Goal: Task Accomplishment & Management: Manage account settings

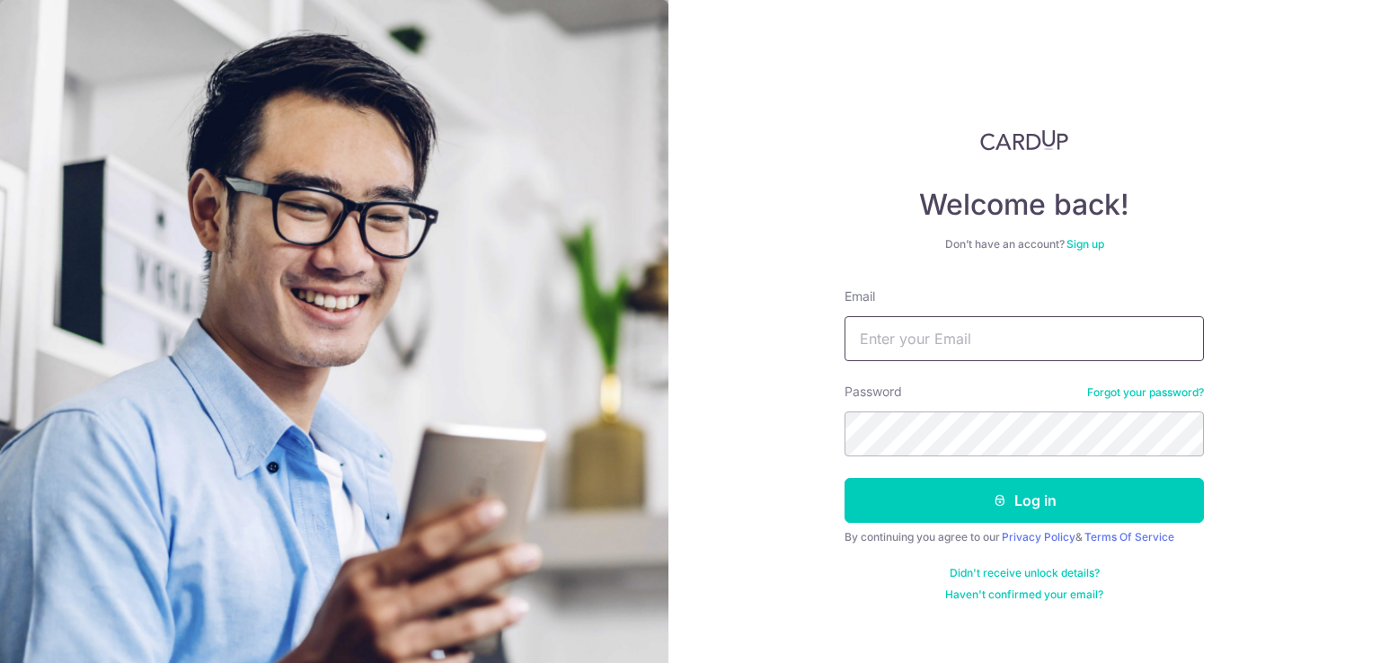
click at [893, 344] on input "Email" at bounding box center [1023, 338] width 359 height 45
type input "[EMAIL_ADDRESS][DOMAIN_NAME]"
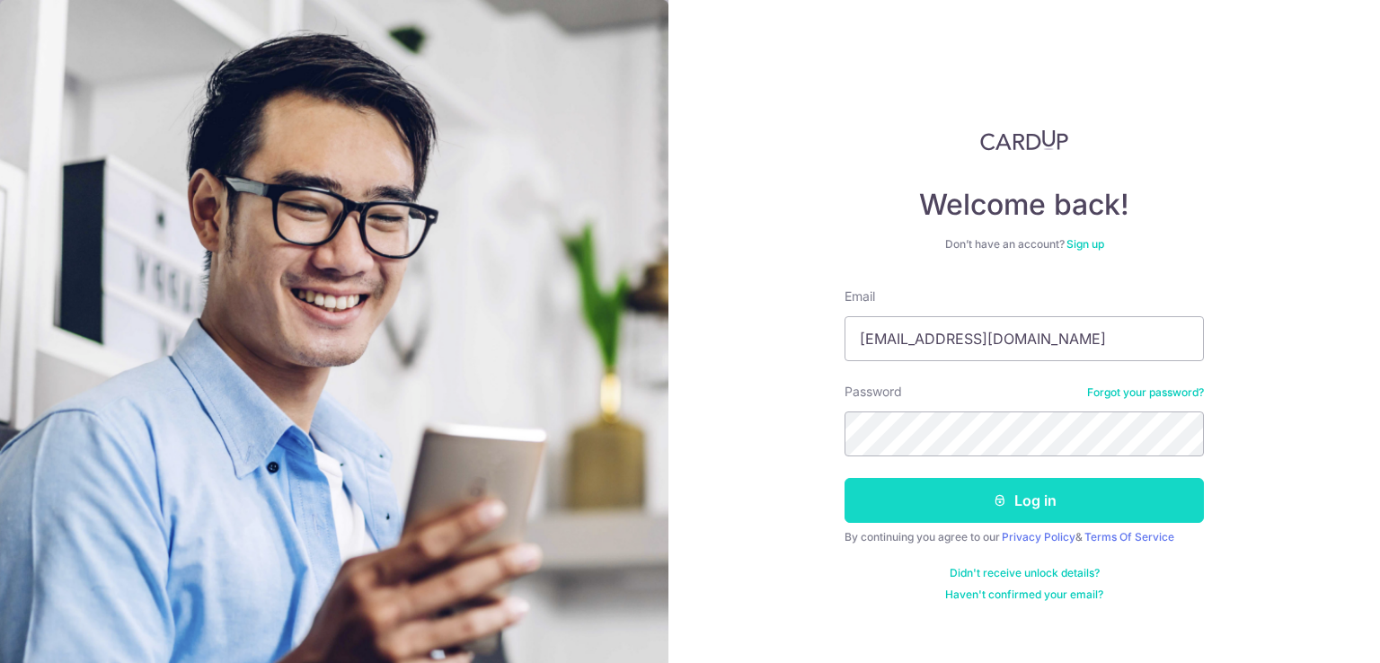
click at [1094, 500] on button "Log in" at bounding box center [1023, 500] width 359 height 45
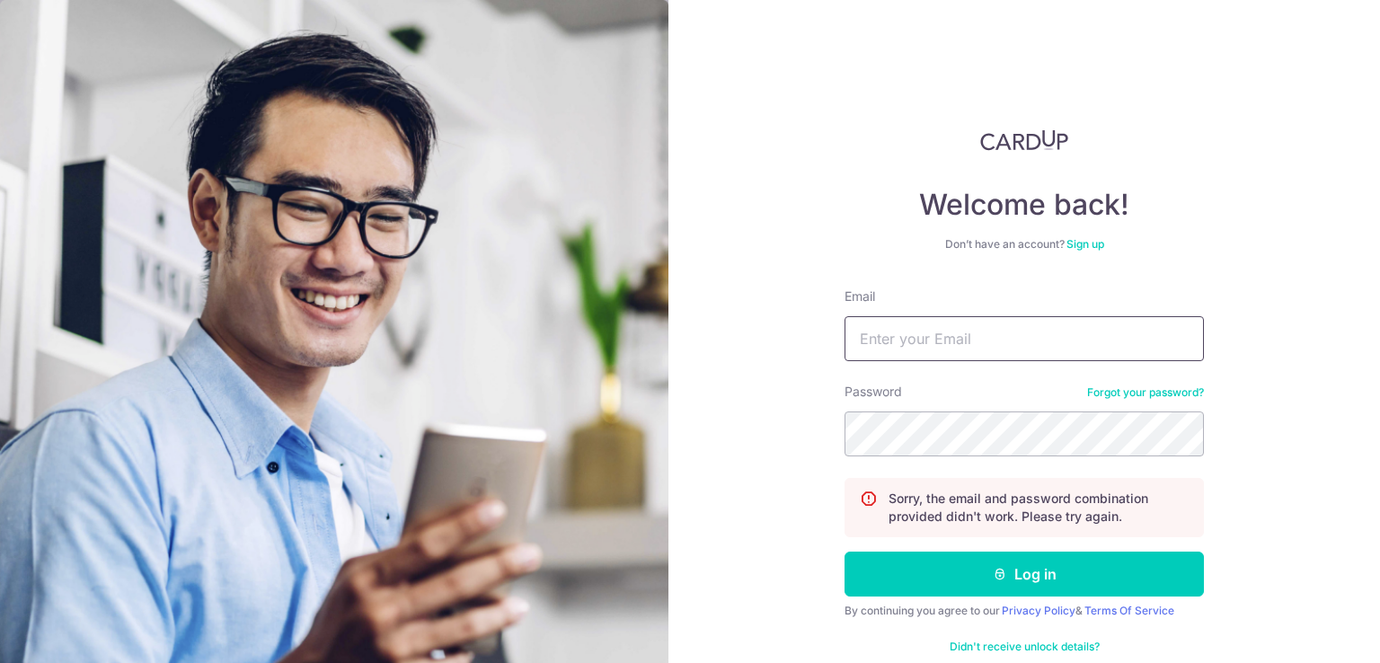
click at [1056, 320] on input "Email" at bounding box center [1023, 338] width 359 height 45
type input "[EMAIL_ADDRESS][DOMAIN_NAME]"
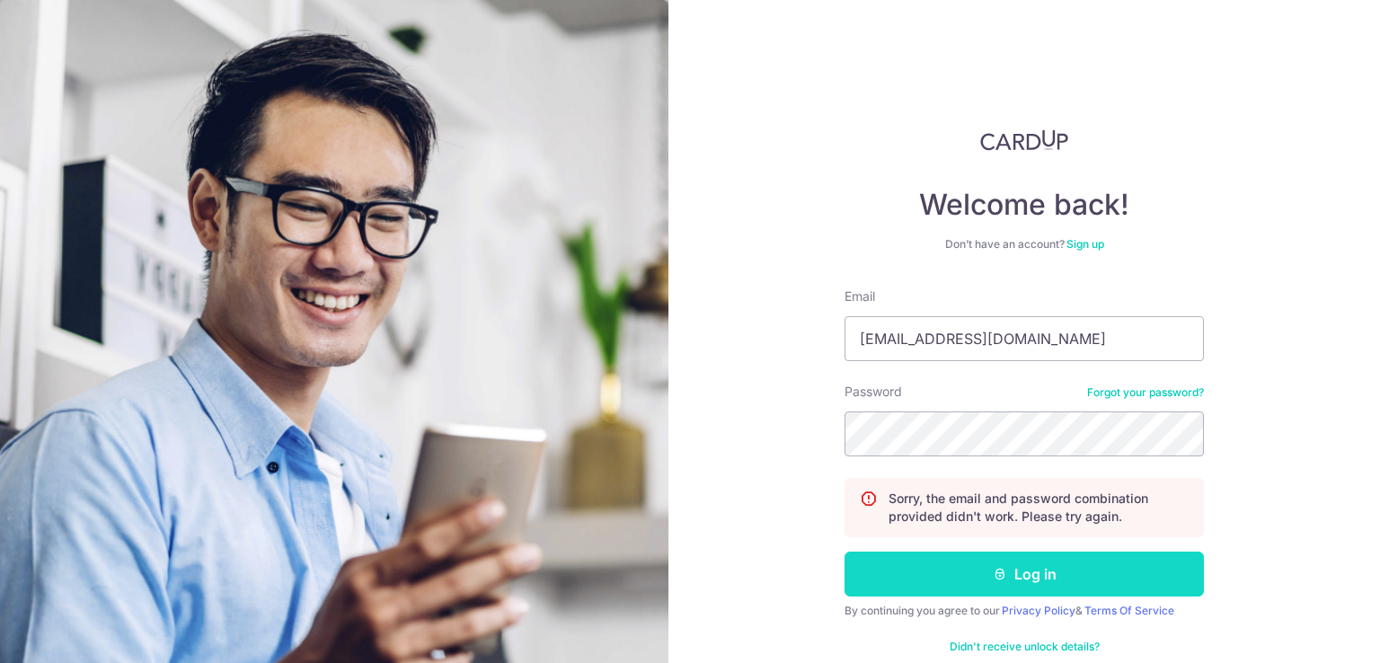
click at [1114, 565] on button "Log in" at bounding box center [1023, 573] width 359 height 45
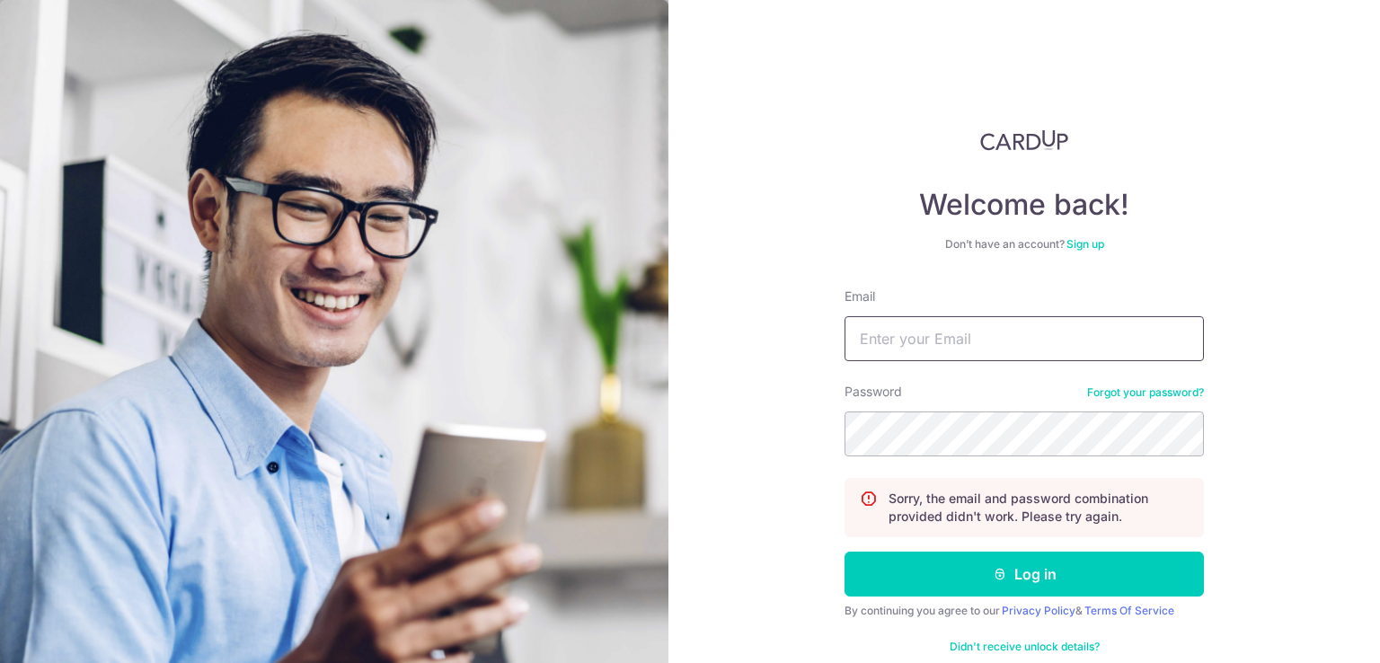
click at [974, 330] on input "Email" at bounding box center [1023, 338] width 359 height 45
type input "[EMAIL_ADDRESS][DOMAIN_NAME]"
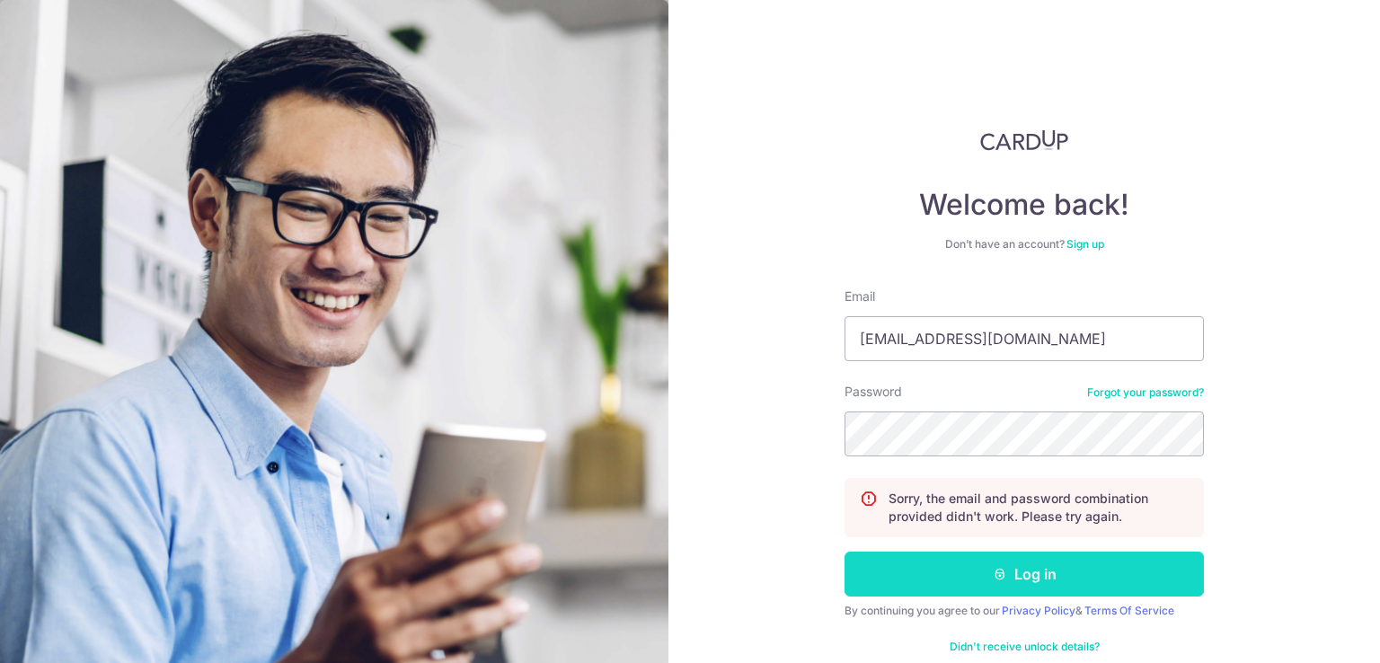
click at [1042, 569] on button "Log in" at bounding box center [1023, 573] width 359 height 45
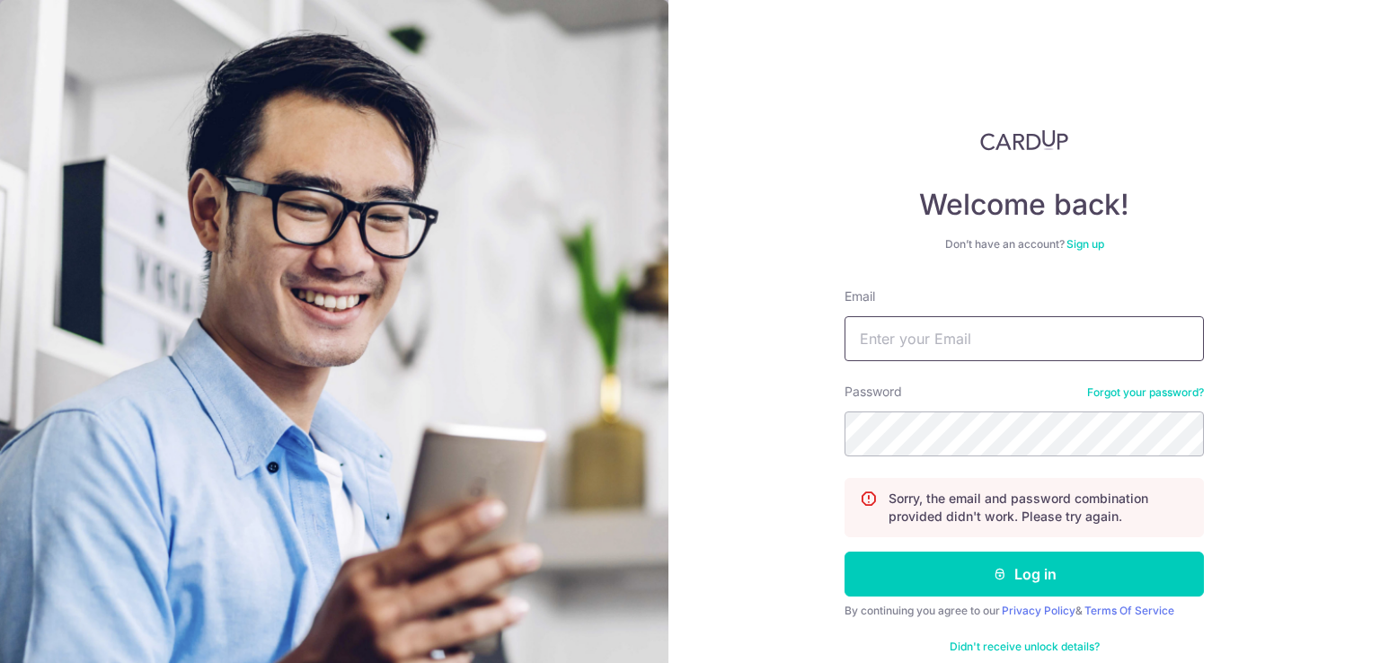
click at [983, 330] on input "Email" at bounding box center [1023, 338] width 359 height 45
type input "[EMAIL_ADDRESS][DOMAIN_NAME]"
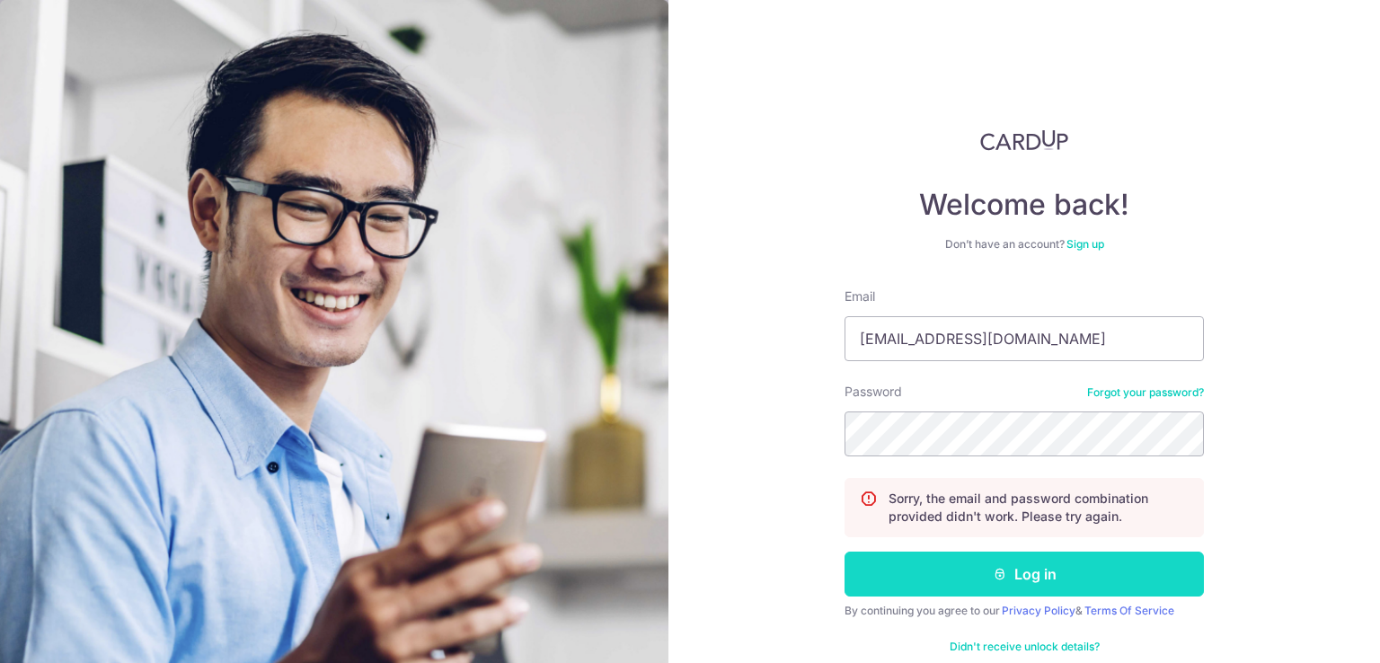
click at [1035, 587] on button "Log in" at bounding box center [1023, 573] width 359 height 45
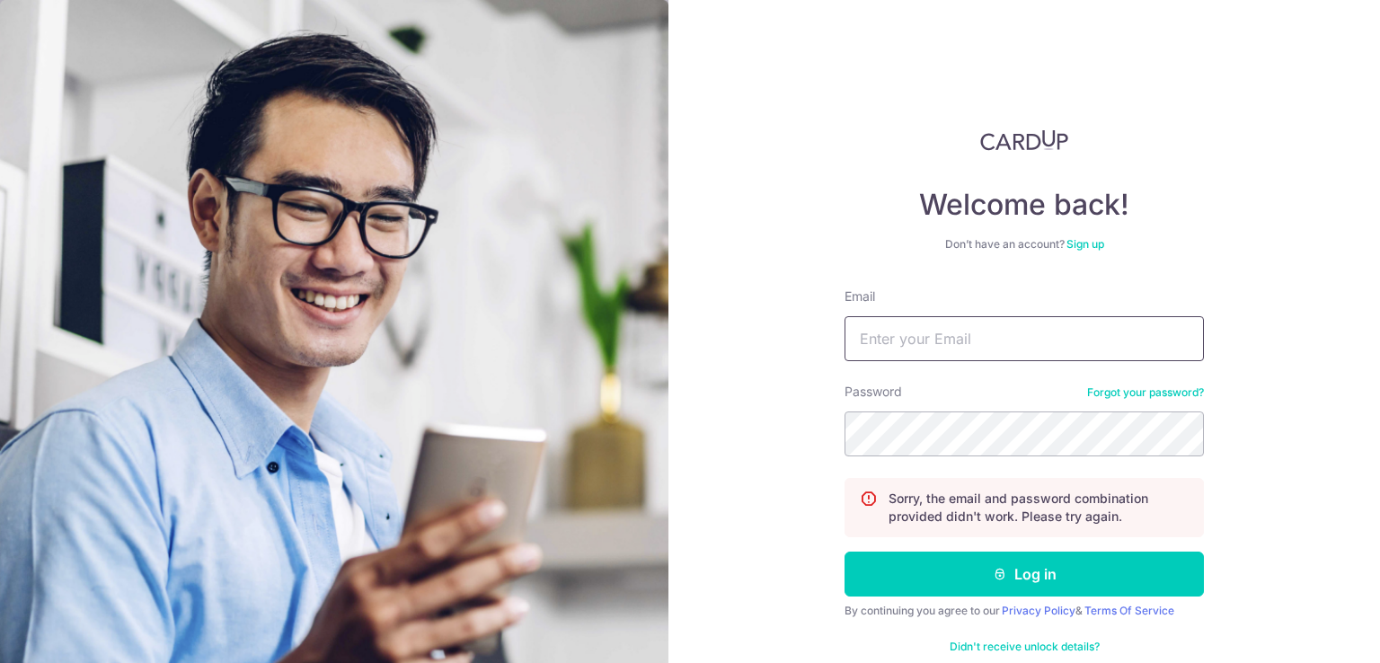
click at [1035, 334] on input "Email" at bounding box center [1023, 338] width 359 height 45
type input "[EMAIL_ADDRESS][DOMAIN_NAME]"
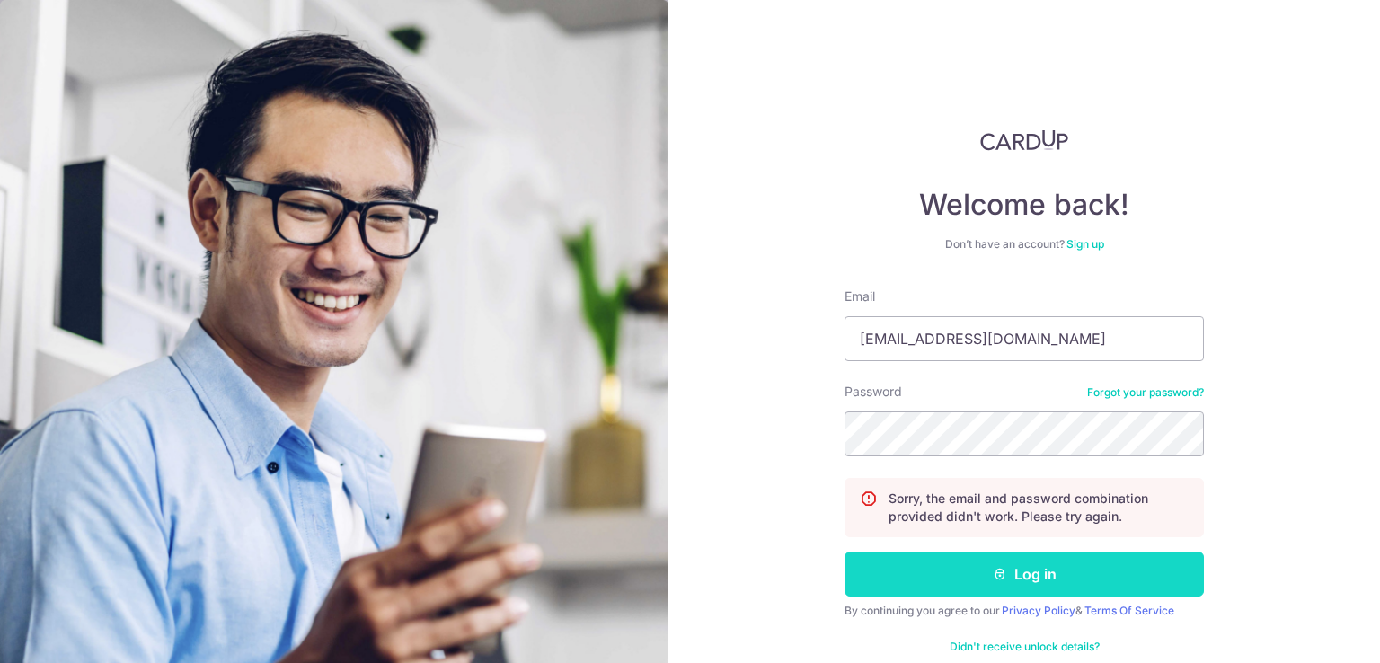
click at [1040, 573] on button "Log in" at bounding box center [1023, 573] width 359 height 45
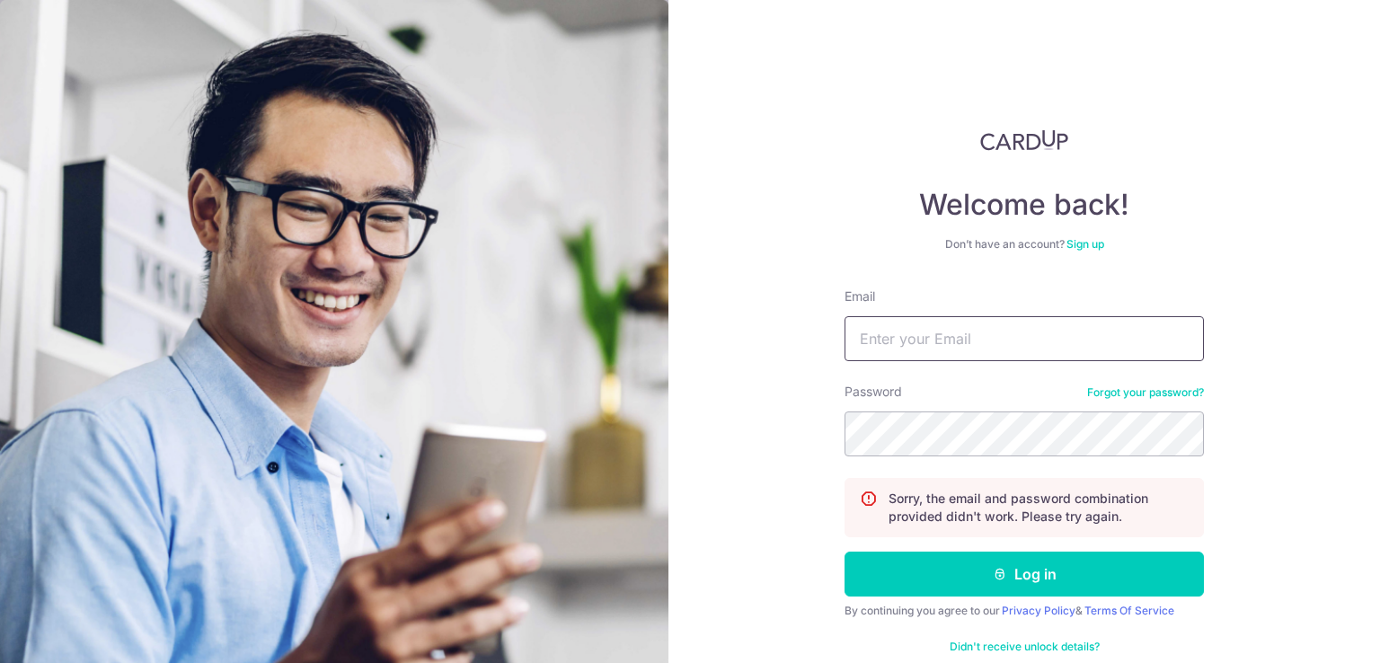
click at [898, 334] on input "Email" at bounding box center [1023, 338] width 359 height 45
type input "[EMAIL_ADDRESS][DOMAIN_NAME]"
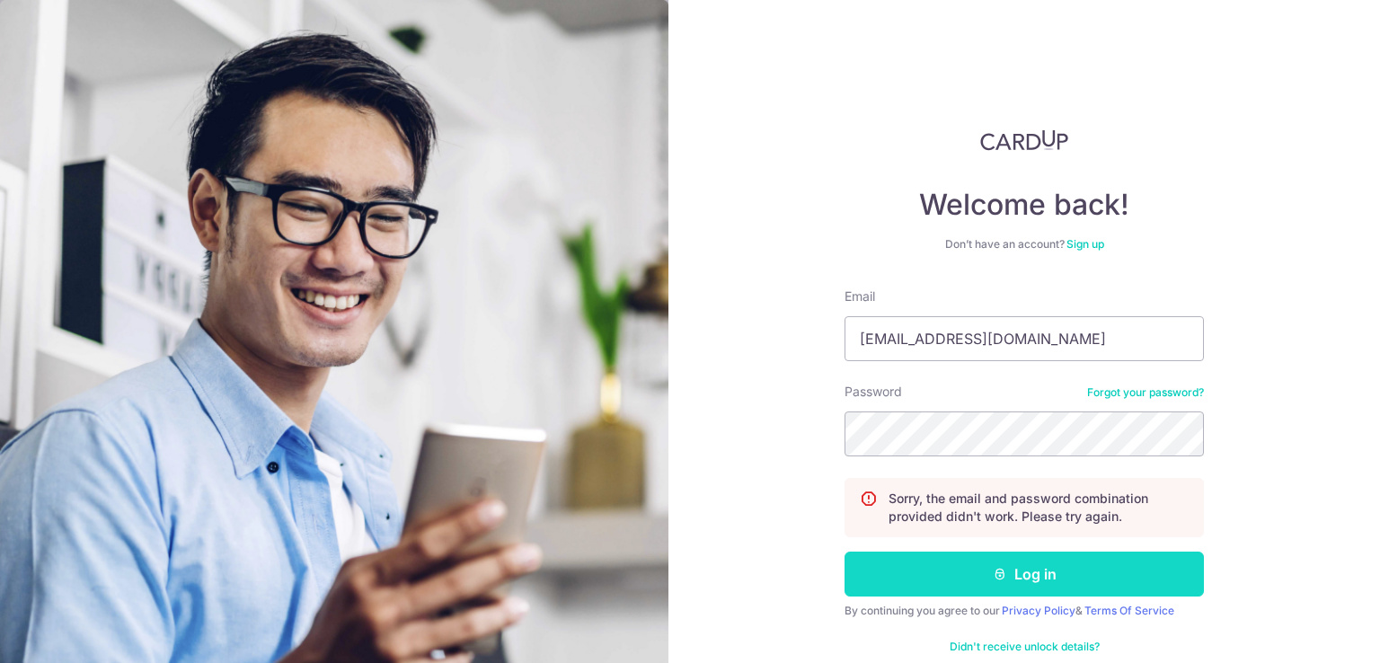
click at [1022, 573] on button "Log in" at bounding box center [1023, 573] width 359 height 45
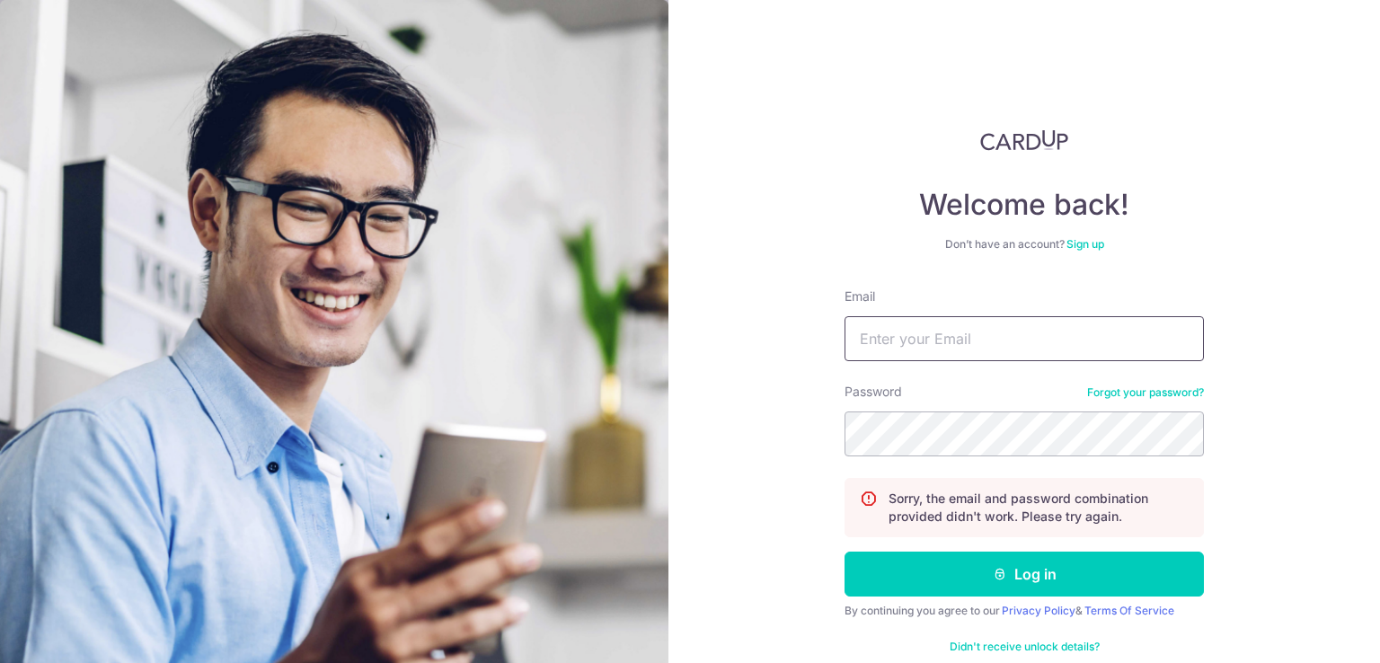
click at [996, 336] on input "Email" at bounding box center [1023, 338] width 359 height 45
type input "[EMAIL_ADDRESS][DOMAIN_NAME]"
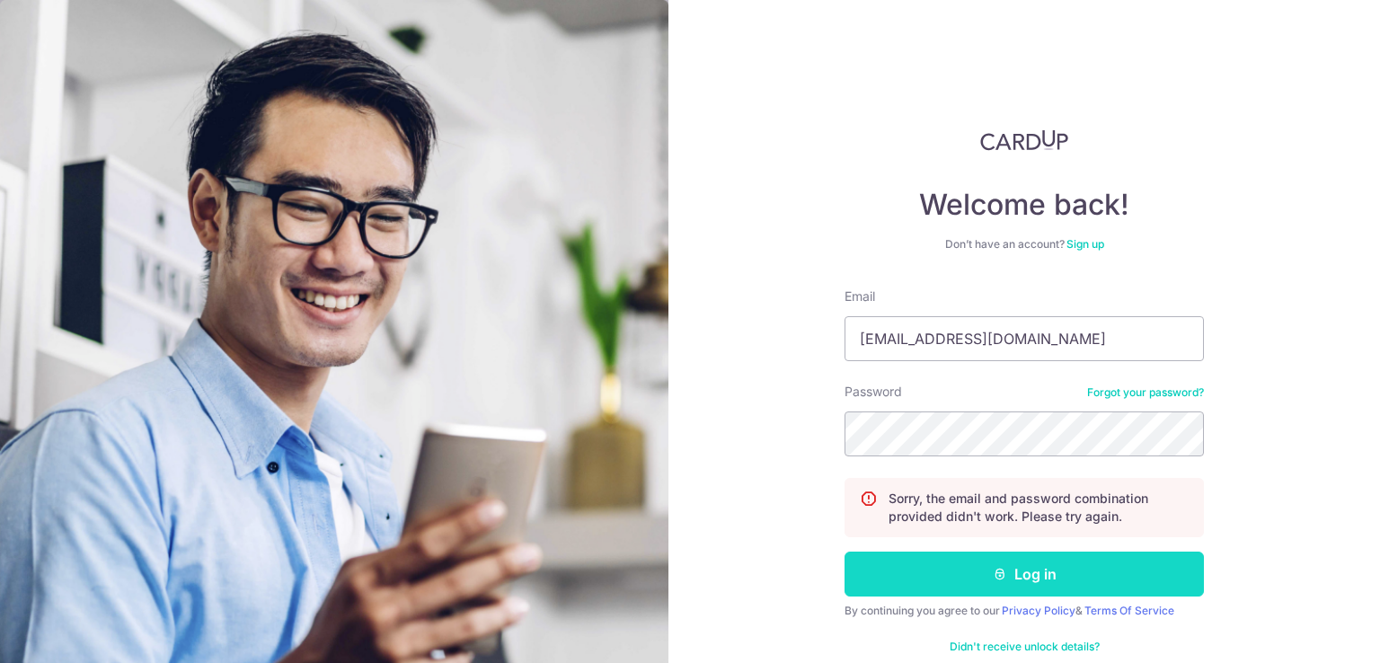
click at [1129, 577] on button "Log in" at bounding box center [1023, 573] width 359 height 45
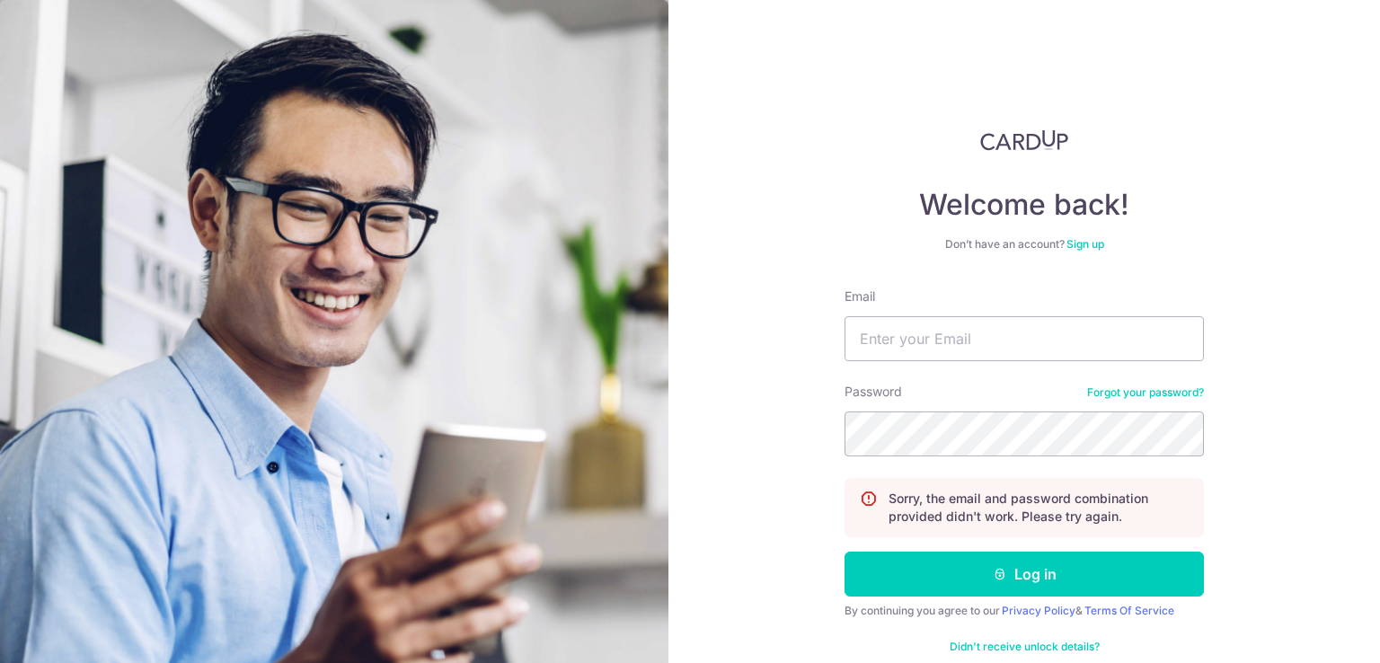
click at [1136, 393] on link "Forgot your password?" at bounding box center [1145, 392] width 117 height 14
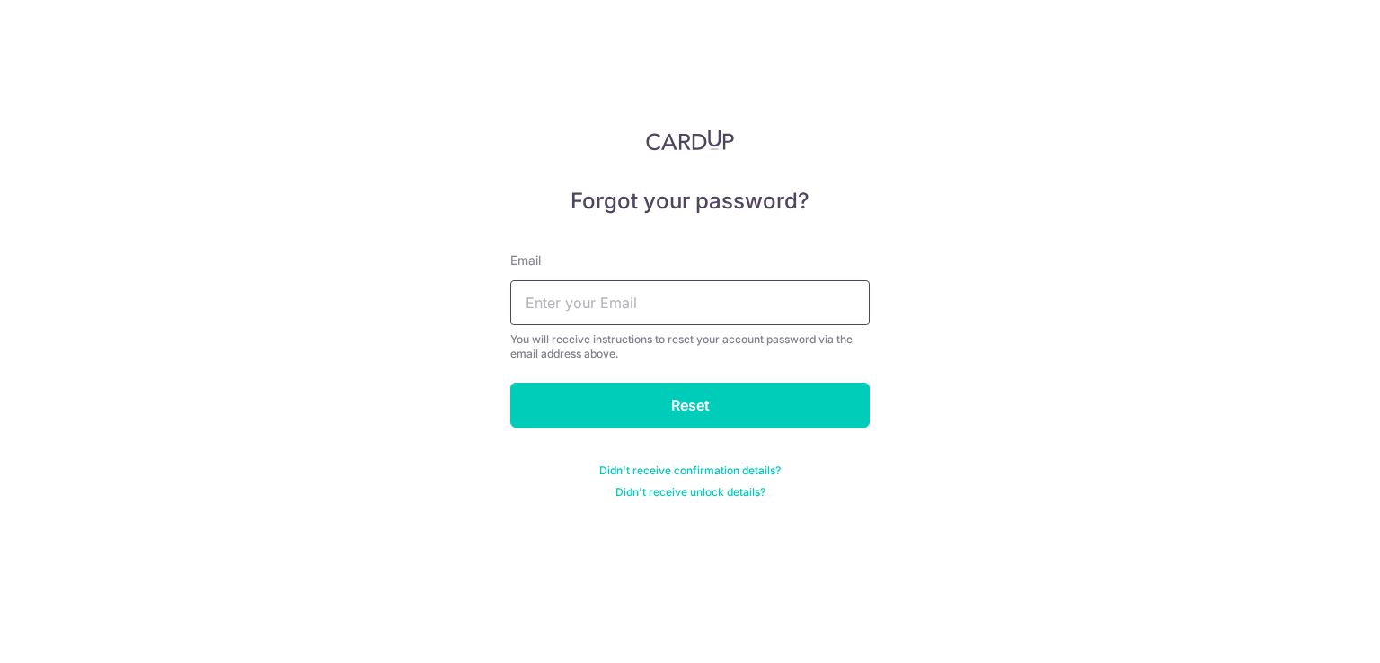
click at [720, 310] on input "text" at bounding box center [689, 302] width 359 height 45
type input "[EMAIL_ADDRESS][DOMAIN_NAME]"
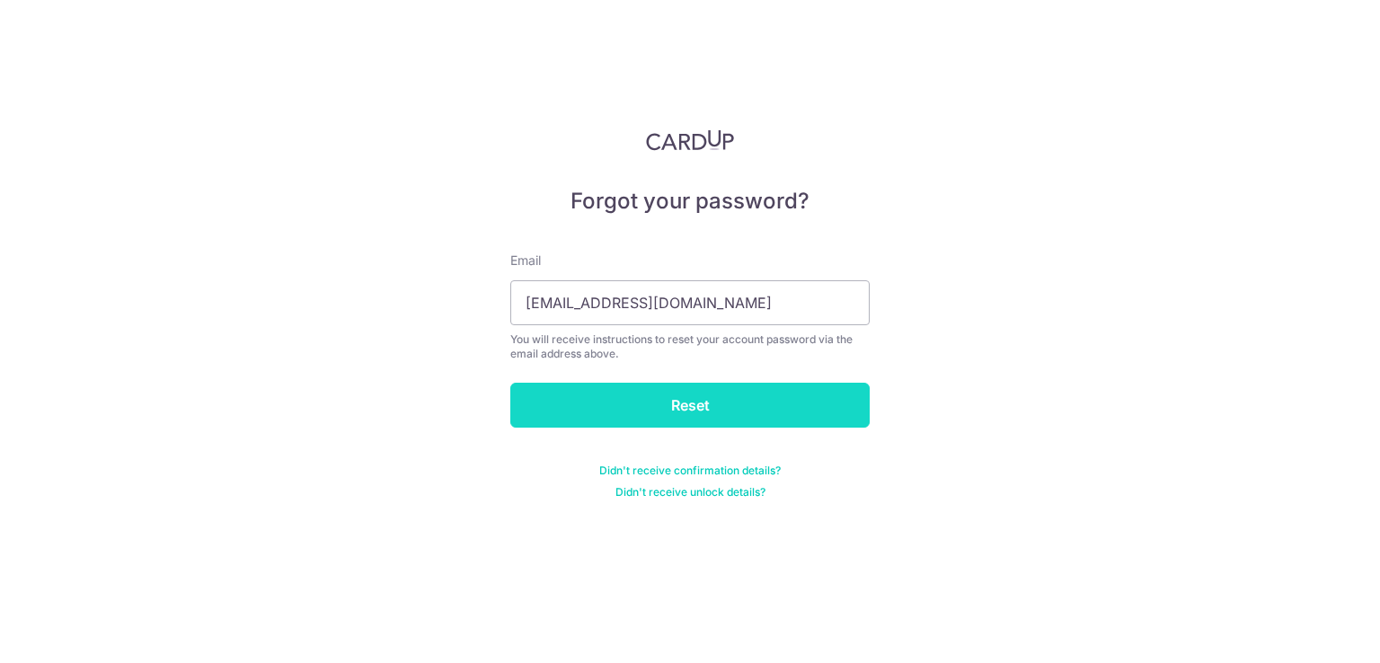
click at [691, 401] on input "Reset" at bounding box center [689, 405] width 359 height 45
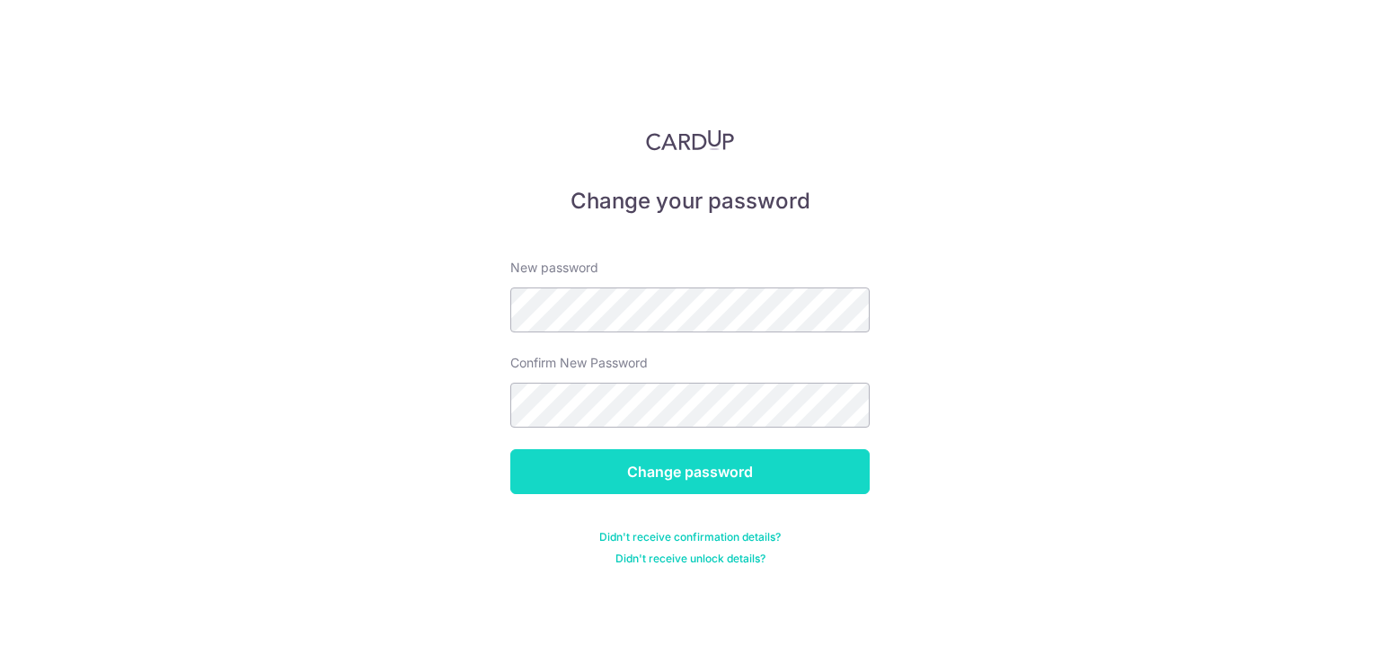
click at [728, 478] on input "Change password" at bounding box center [689, 471] width 359 height 45
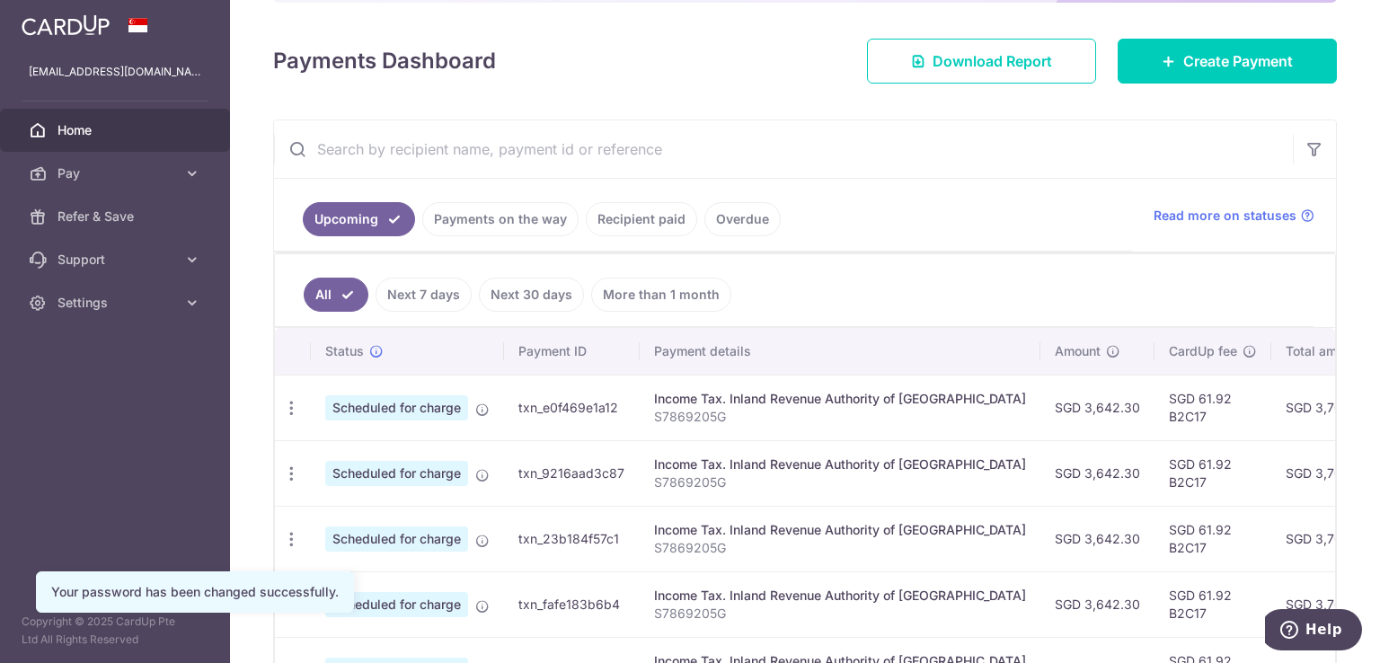
scroll to position [269, 0]
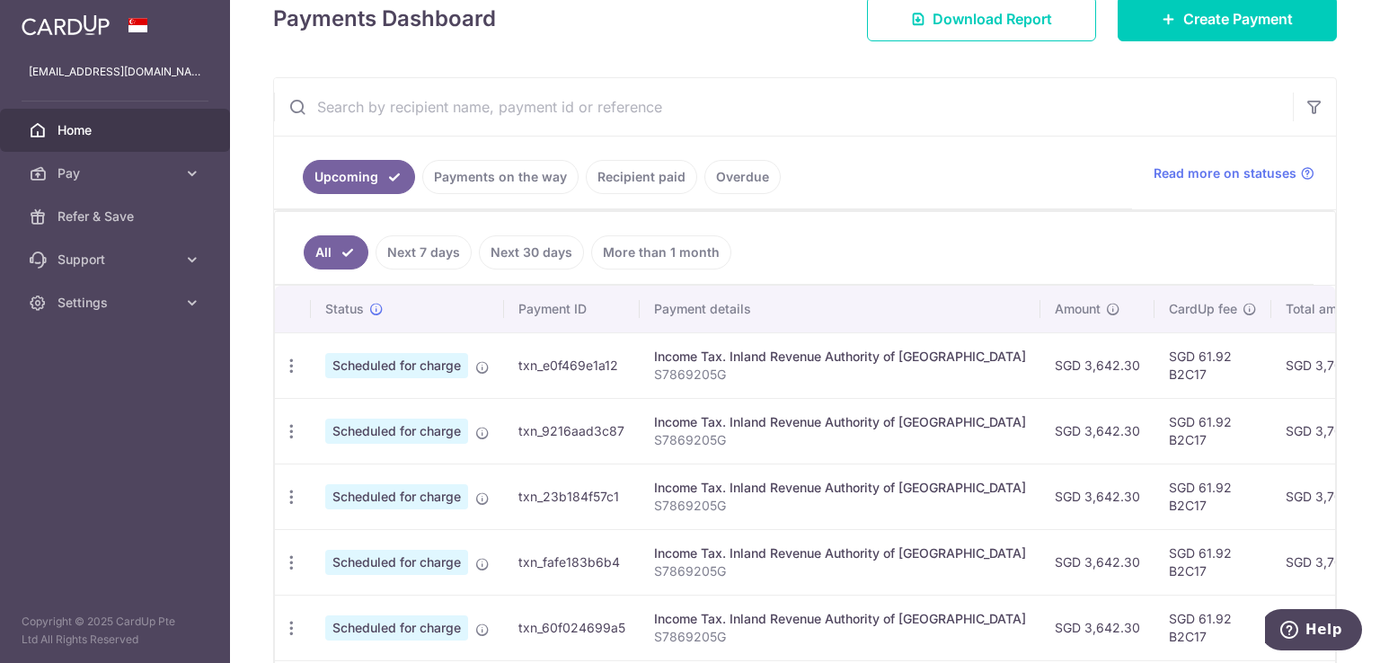
click at [431, 248] on link "Next 7 days" at bounding box center [423, 252] width 96 height 34
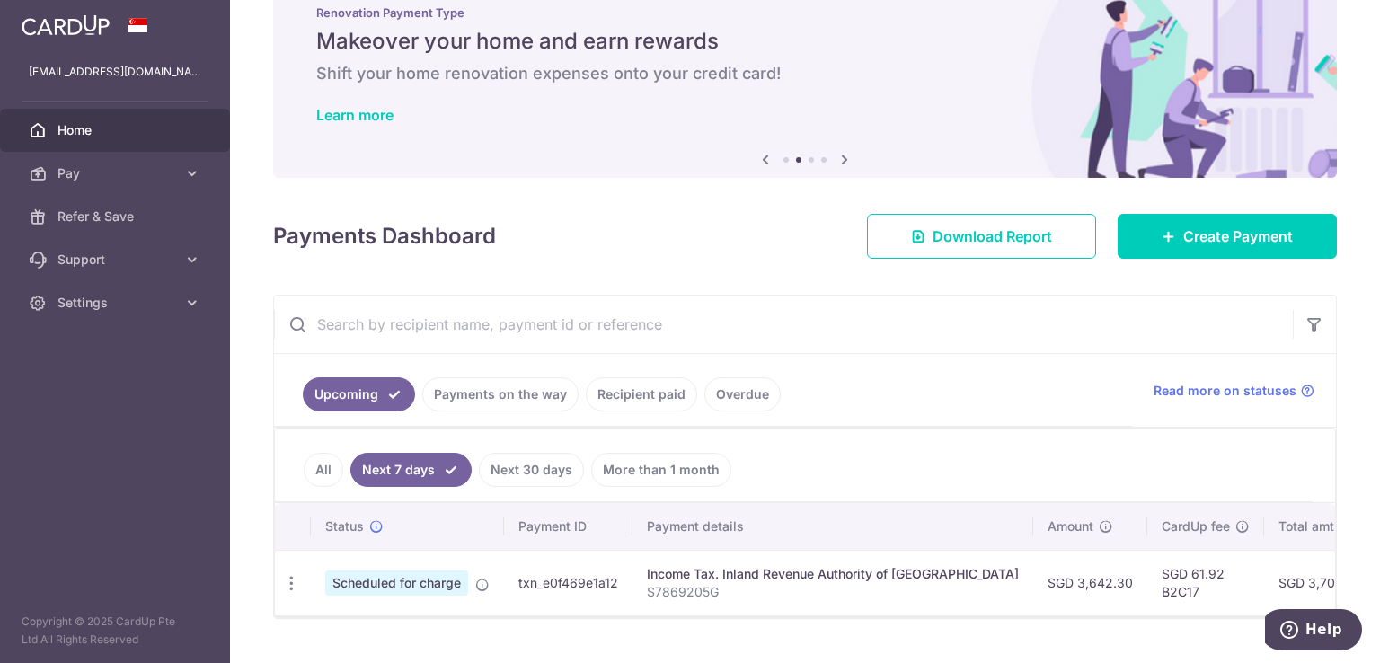
scroll to position [99, 0]
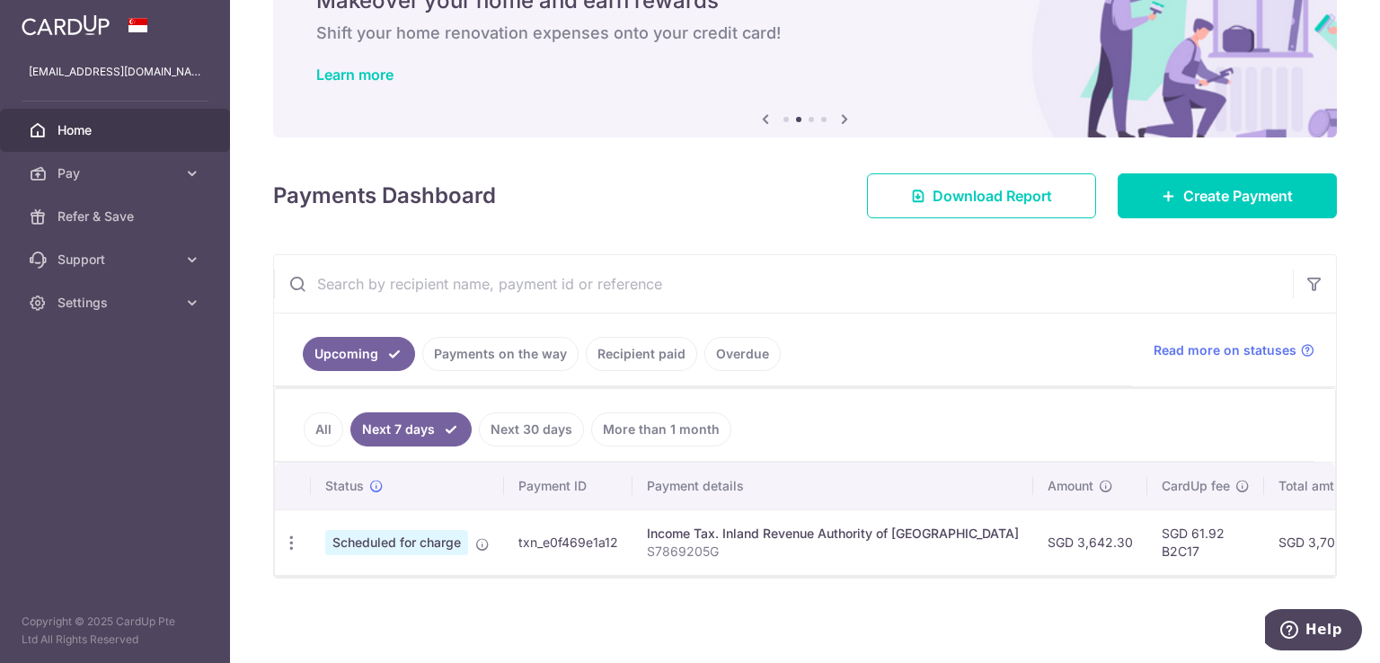
click at [417, 537] on span "Scheduled for charge" at bounding box center [396, 542] width 143 height 25
click at [289, 534] on icon "button" at bounding box center [291, 543] width 19 height 19
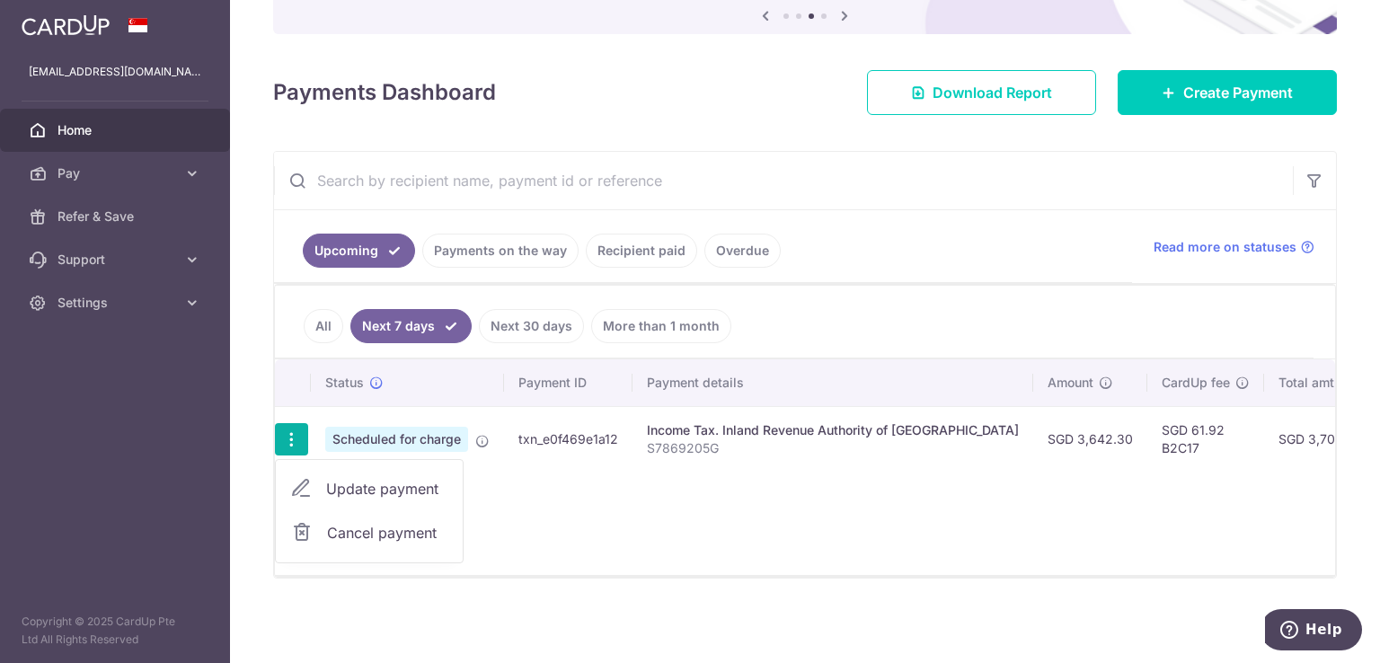
scroll to position [0, 0]
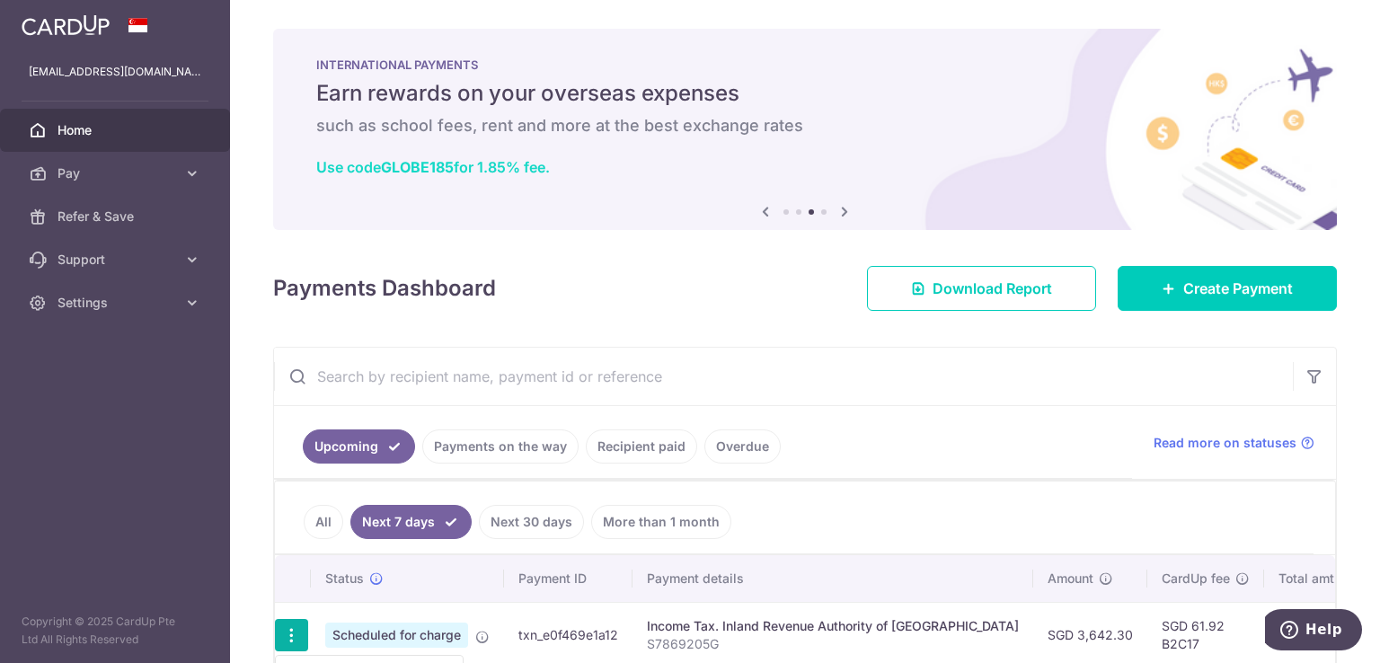
click at [483, 165] on link "Use code GLOBE185 for 1.85% fee." at bounding box center [433, 167] width 234 height 18
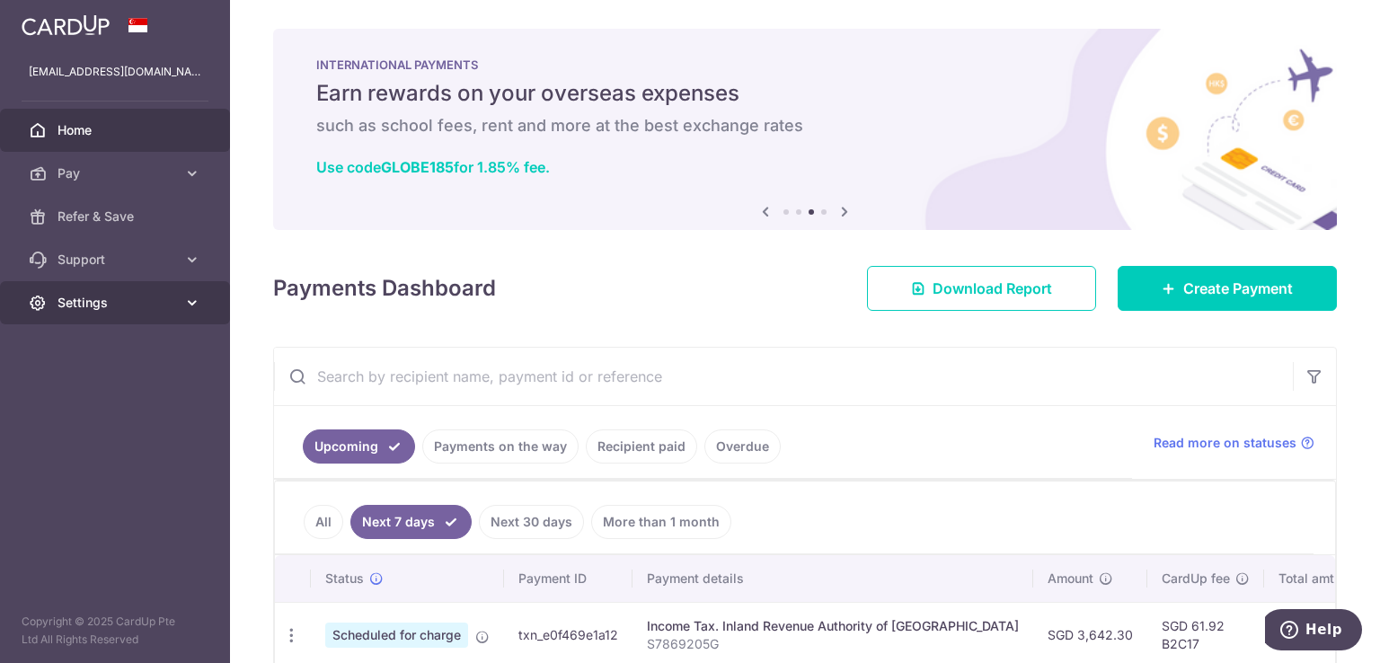
click at [111, 310] on span "Settings" at bounding box center [116, 303] width 119 height 18
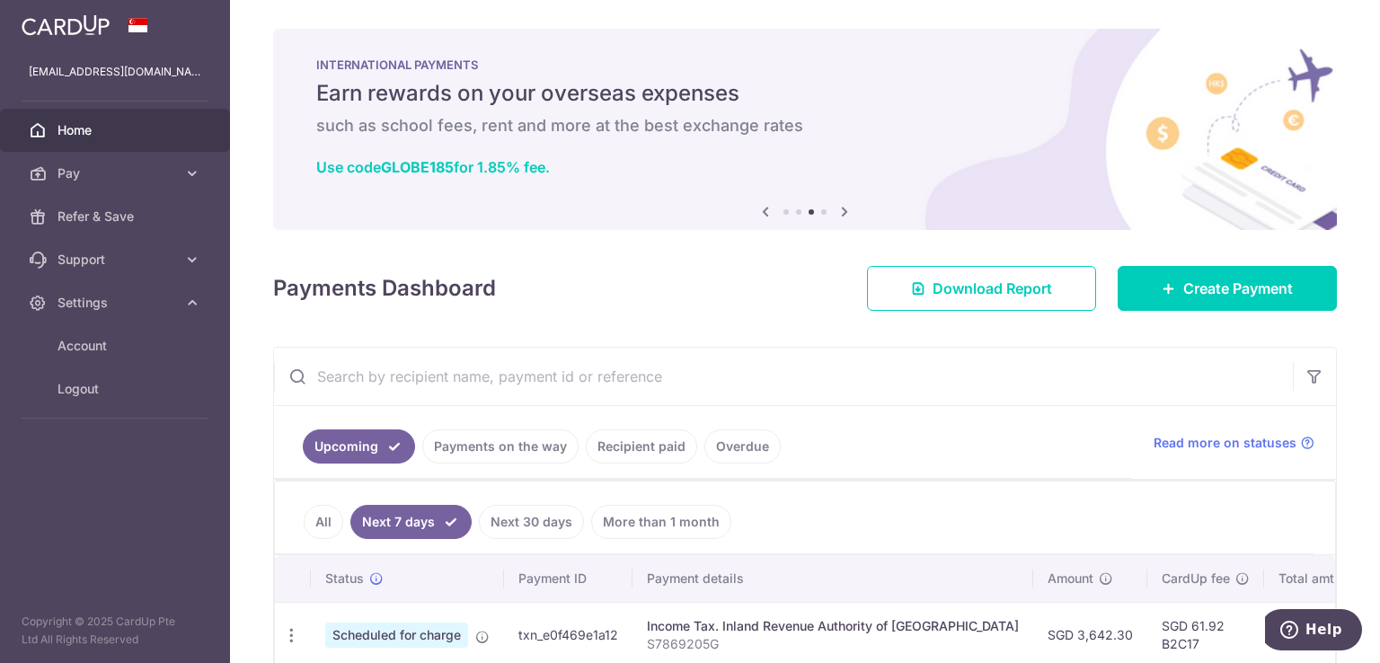
click at [65, 128] on span "Home" at bounding box center [116, 130] width 119 height 18
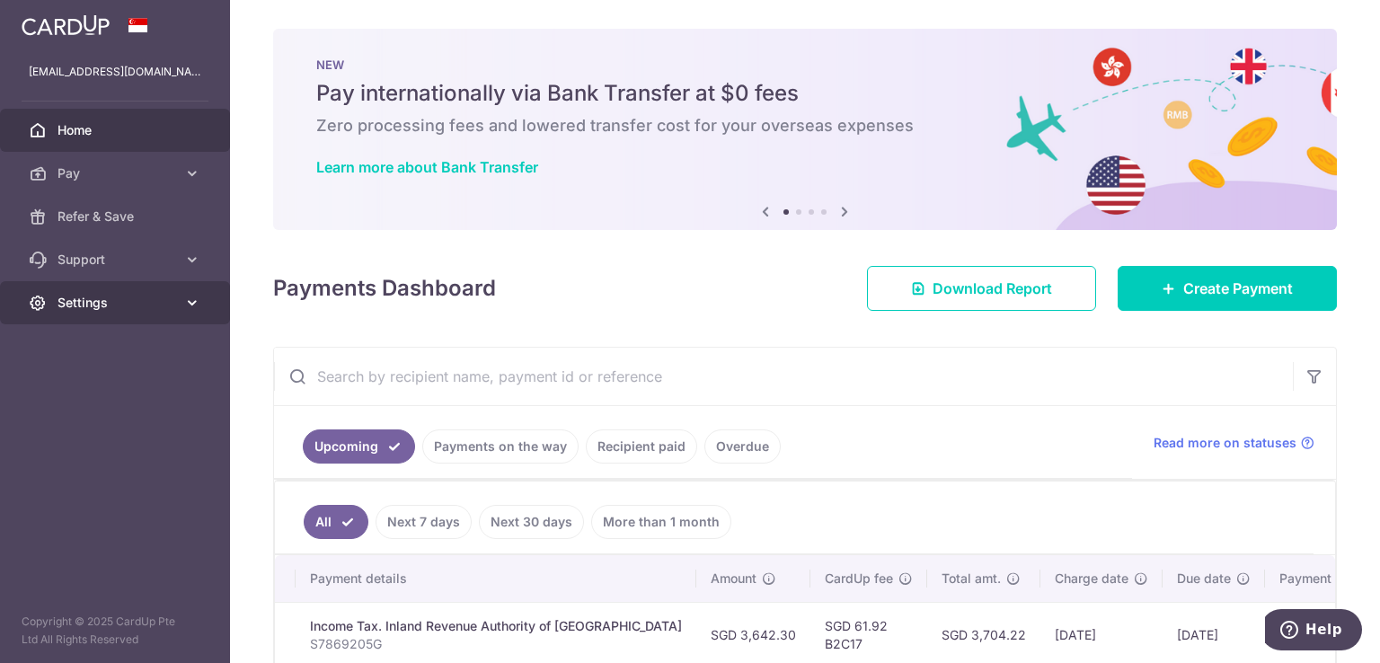
click at [143, 296] on span "Settings" at bounding box center [116, 303] width 119 height 18
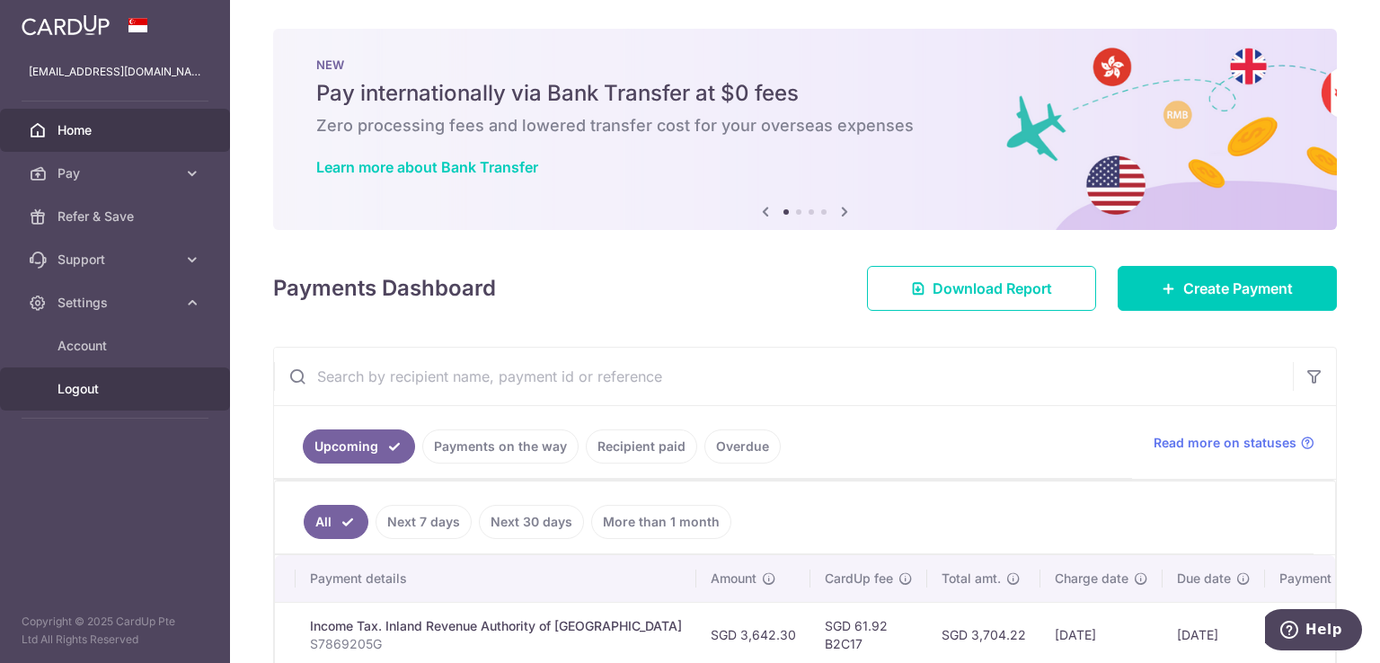
click at [94, 389] on span "Logout" at bounding box center [116, 389] width 119 height 18
